Goal: Task Accomplishment & Management: Manage account settings

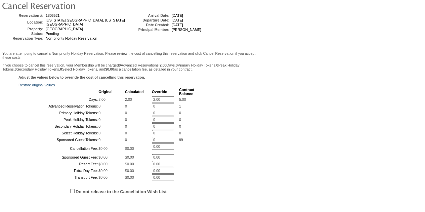
scroll to position [101, 0]
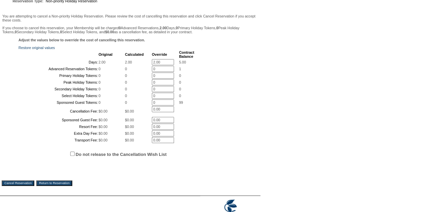
click at [152, 62] on input "2.00" at bounding box center [163, 62] width 22 height 6
type input "0.00"
click at [284, 86] on form "Follow Us ::" at bounding box center [211, 65] width 422 height 328
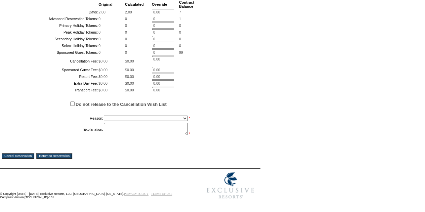
scroll to position [200, 0]
click at [118, 119] on select "Creating Continuous Stay Days Booked After Cancellation Experiential / Hotel / …" at bounding box center [146, 117] width 84 height 5
select select "1026"
click at [104, 115] on select "Creating Continuous Stay Days Booked After Cancellation Experiential / Hotel / …" at bounding box center [146, 117] width 84 height 5
click at [144, 129] on textarea at bounding box center [146, 129] width 84 height 12
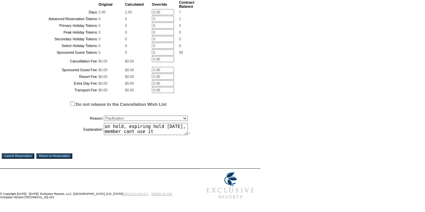
type textarea "on hold, expiring hold [DATE], member cant use it"
click at [22, 157] on input "Cancel Reservation" at bounding box center [18, 155] width 33 height 5
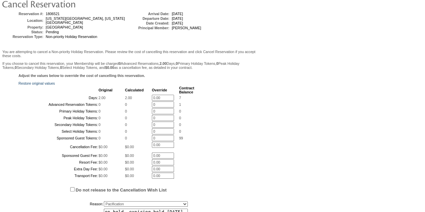
scroll to position [33, 0]
